Goal: Find specific page/section: Find specific page/section

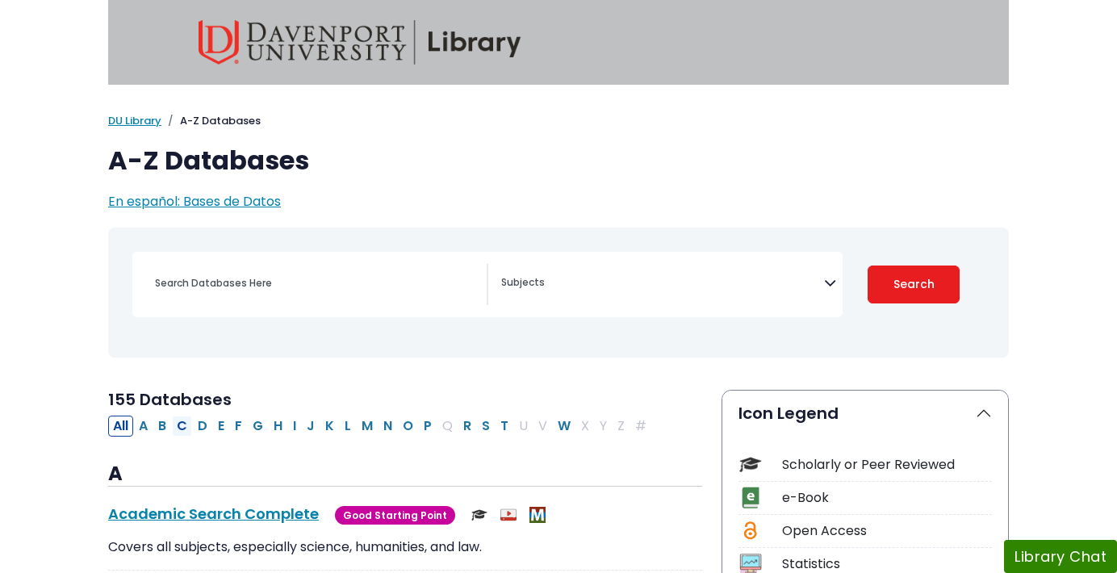
click at [182, 423] on button "C" at bounding box center [182, 426] width 20 height 21
select select "Database Subject Filter"
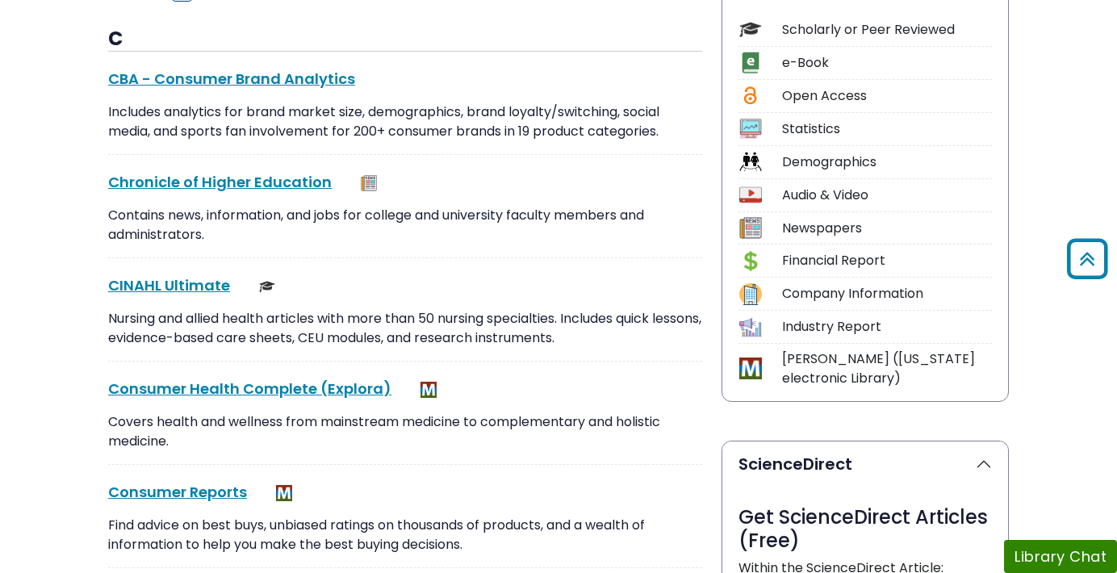
scroll to position [513, 0]
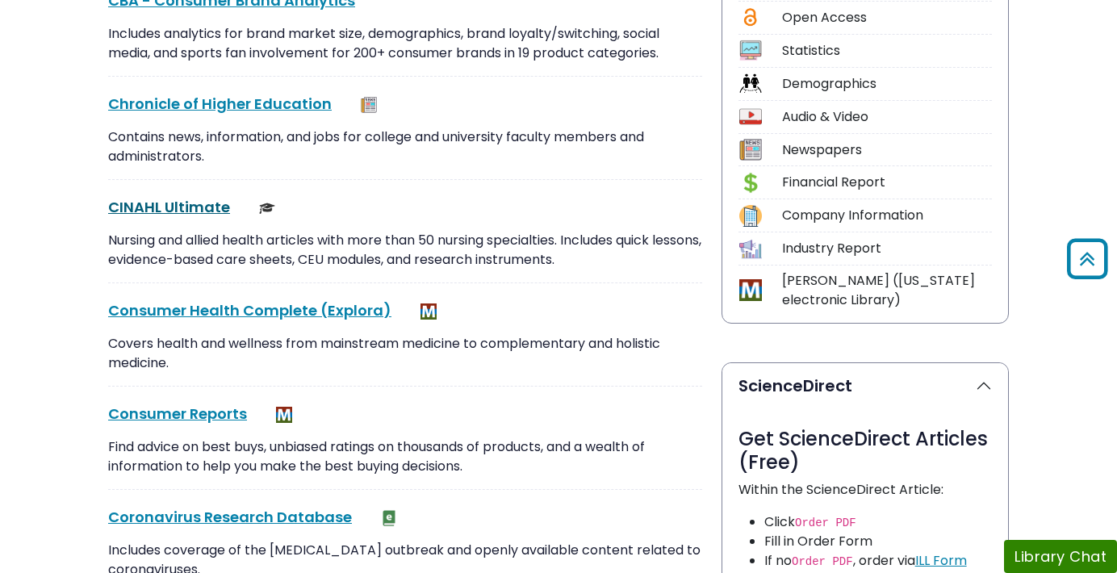
click at [159, 208] on link "CINAHL Ultimate This link opens in a new window" at bounding box center [169, 207] width 122 height 20
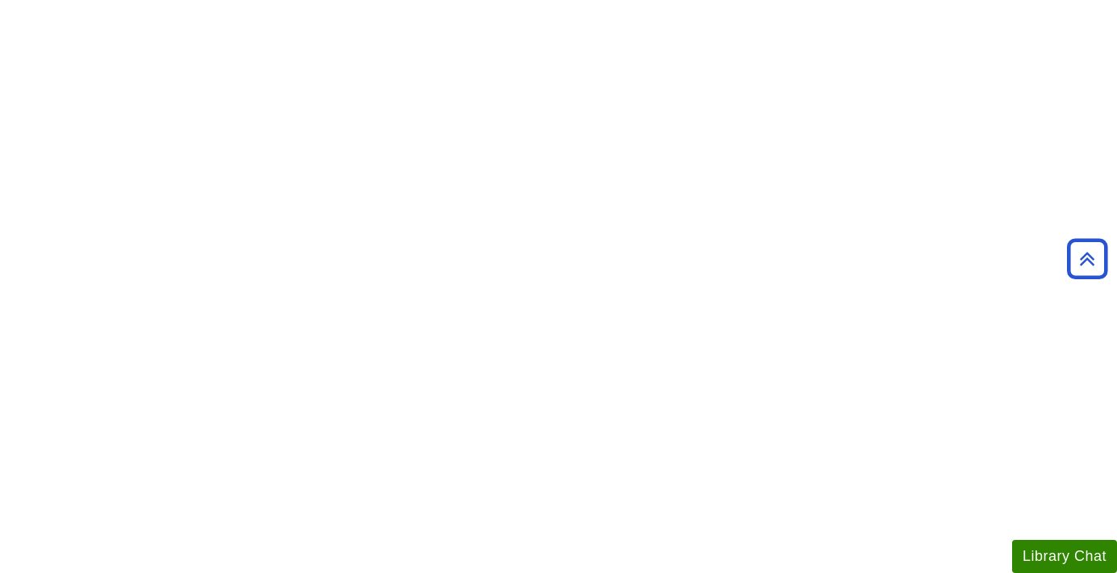
scroll to position [475, 0]
